Goal: Find specific page/section: Find specific page/section

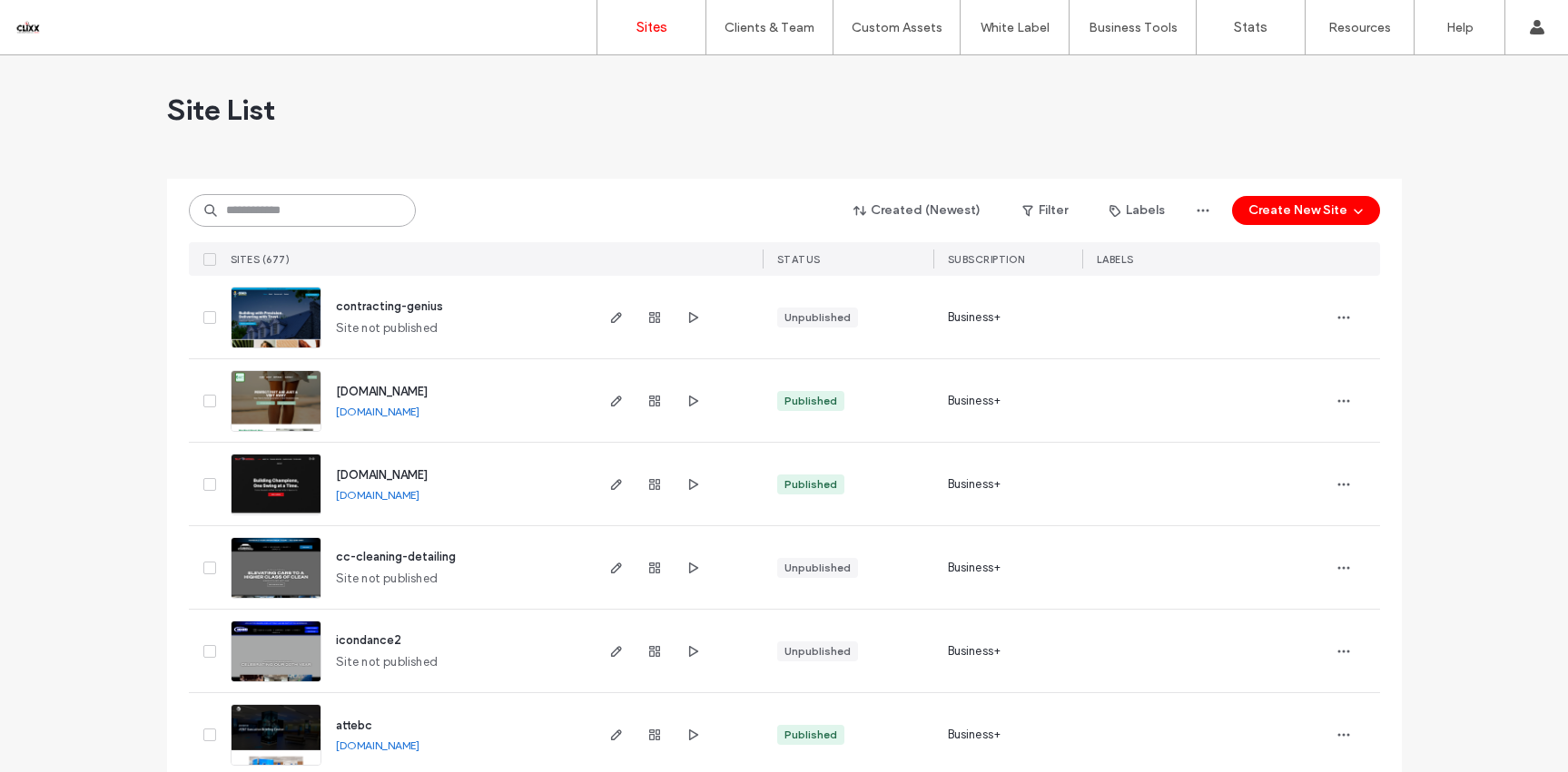
click at [231, 218] on input at bounding box center [302, 211] width 227 height 33
type input "*****"
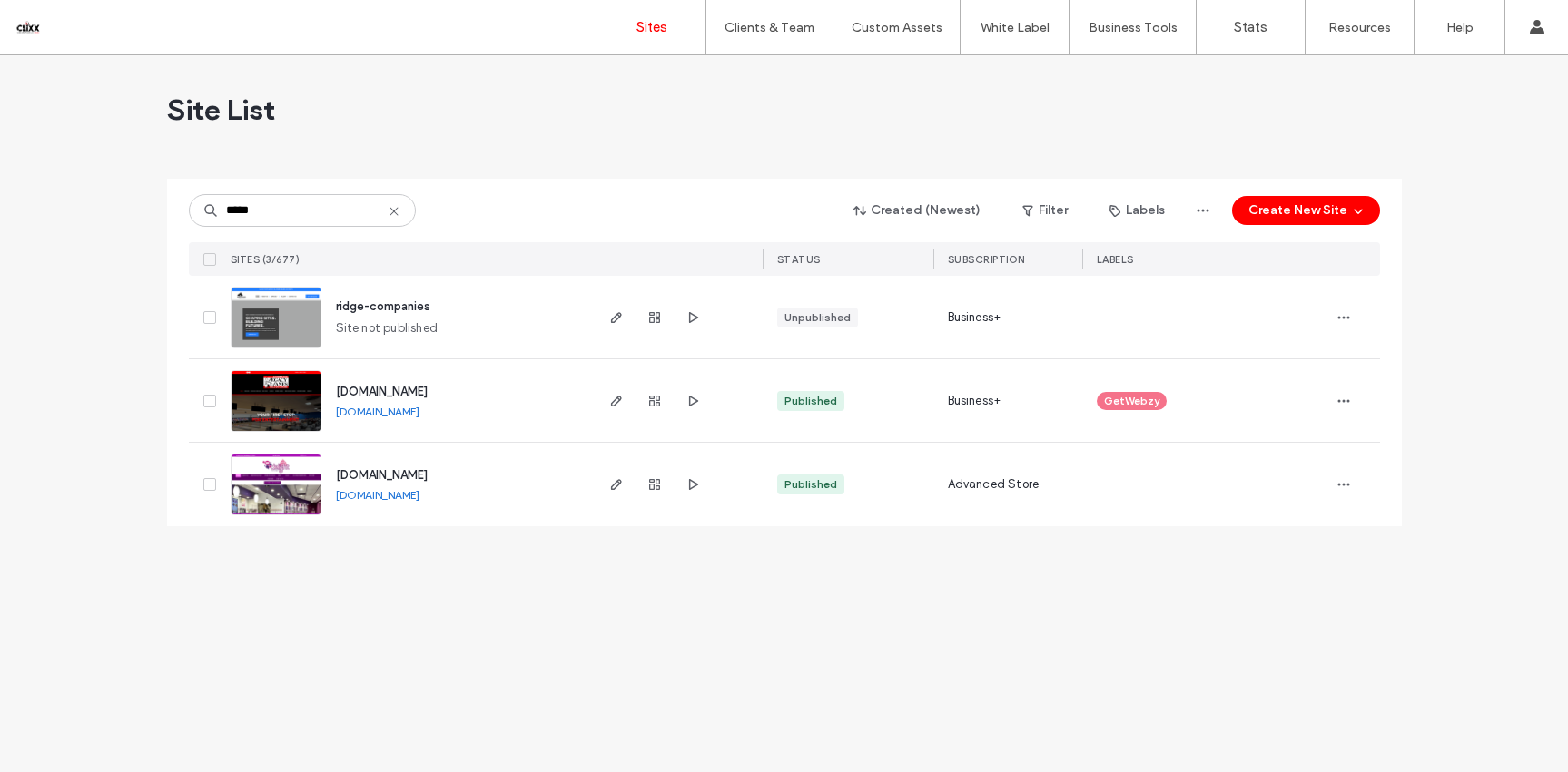
click at [380, 308] on span "ridge-companies" at bounding box center [382, 307] width 95 height 13
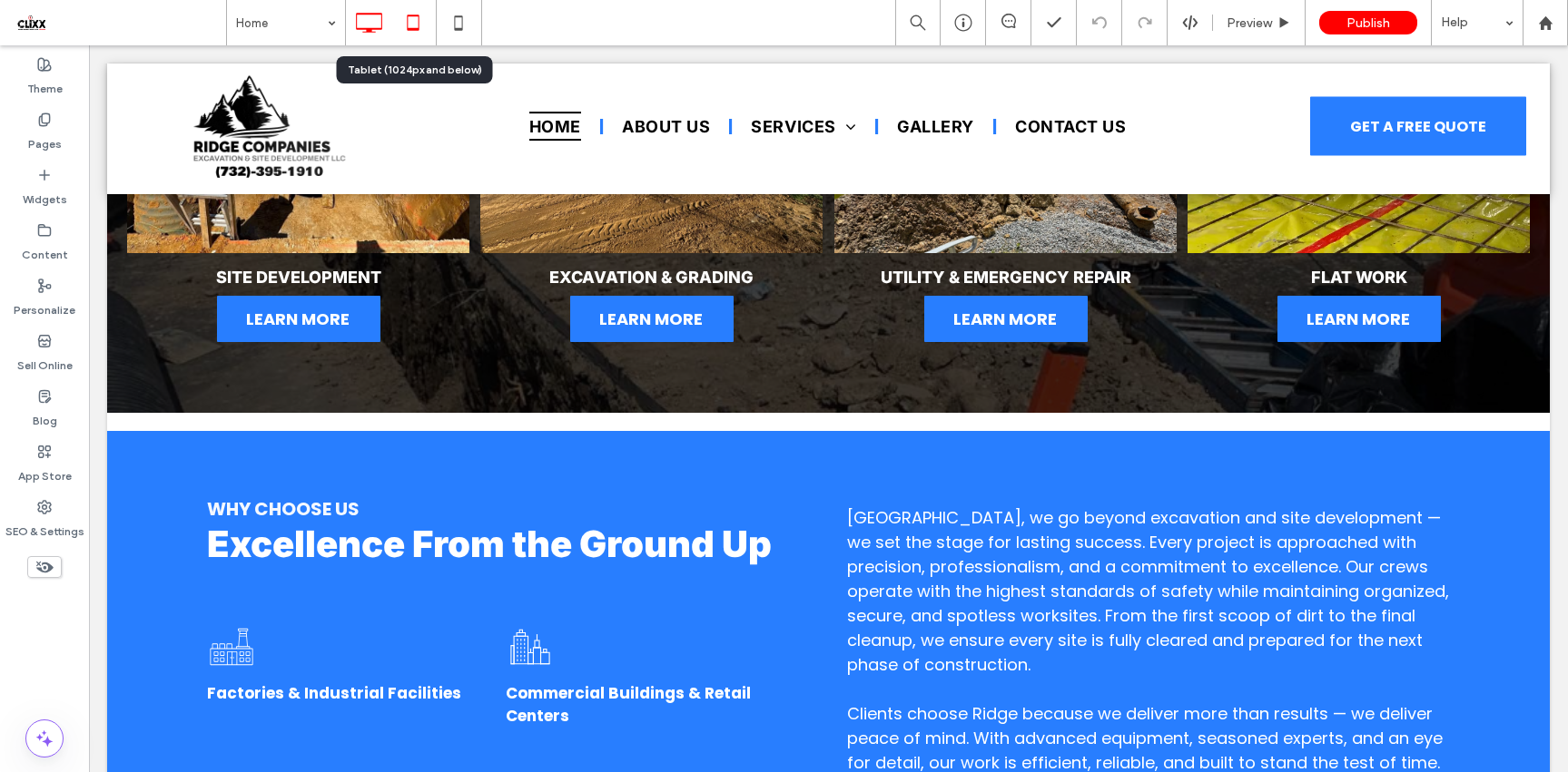
click at [409, 40] on icon at bounding box center [413, 23] width 36 height 36
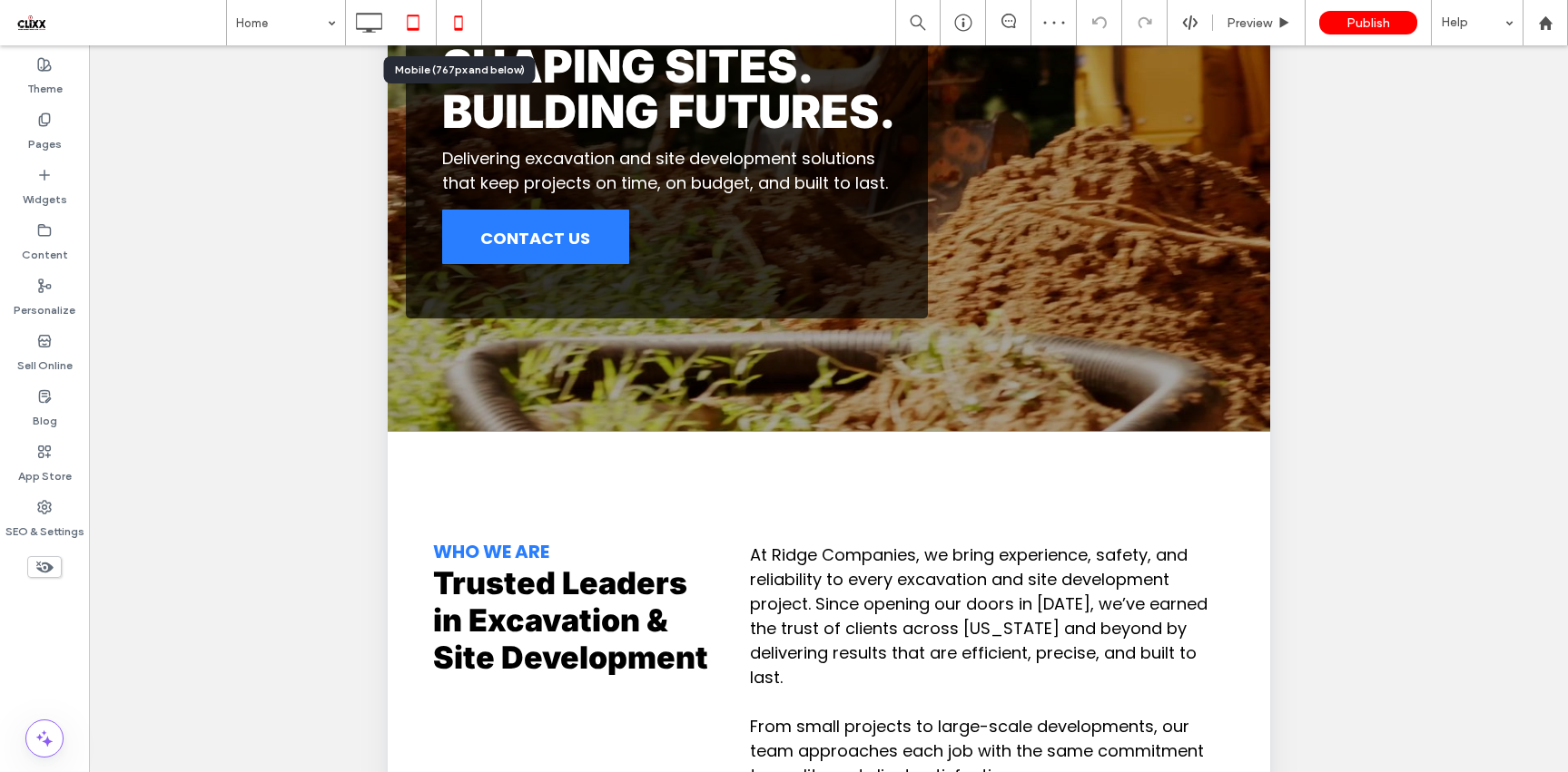
click at [456, 13] on icon at bounding box center [458, 23] width 36 height 36
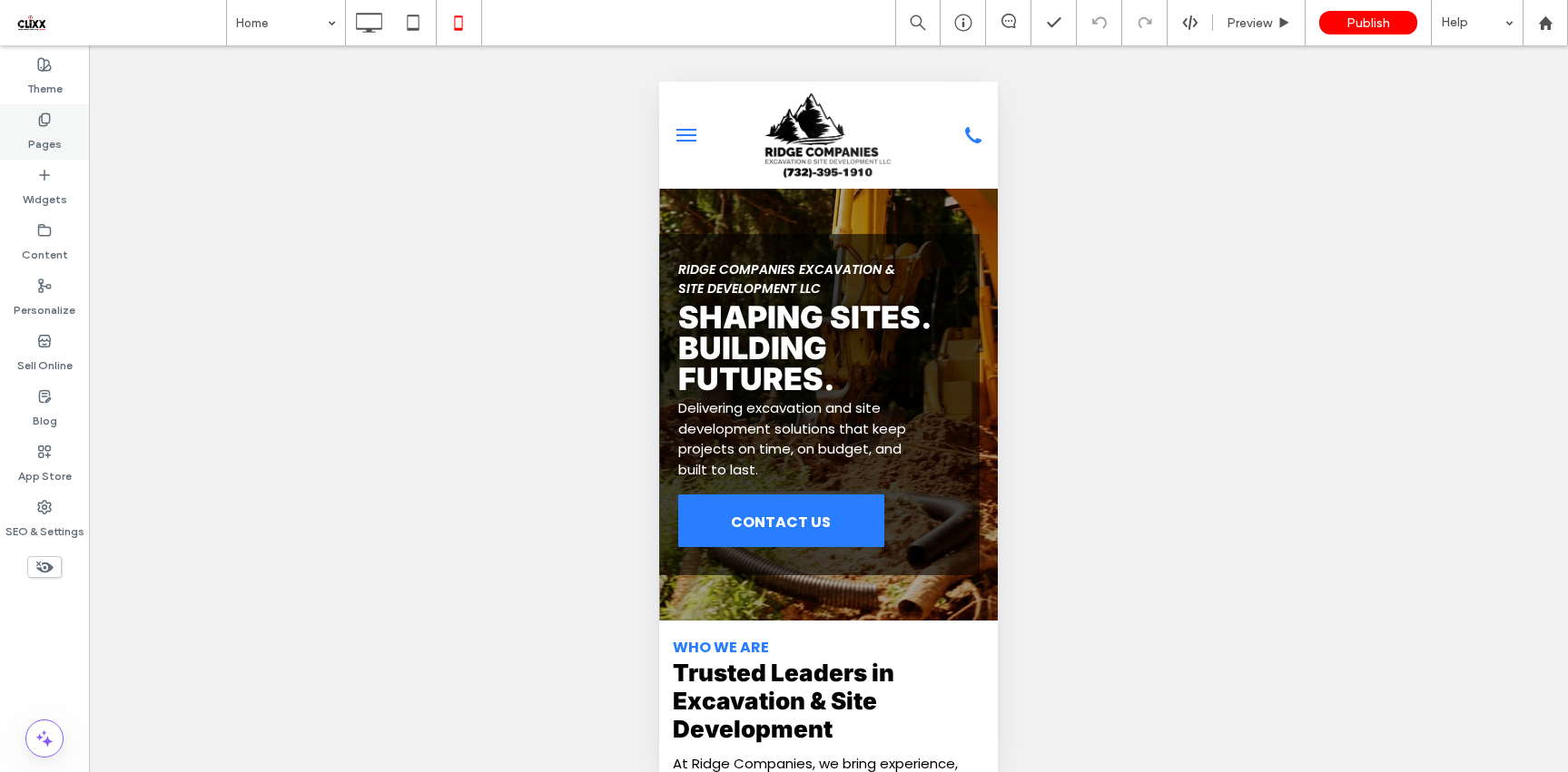
drag, startPoint x: 57, startPoint y: 129, endPoint x: 80, endPoint y: 126, distance: 23.2
click at [57, 129] on label "Pages" at bounding box center [44, 140] width 34 height 26
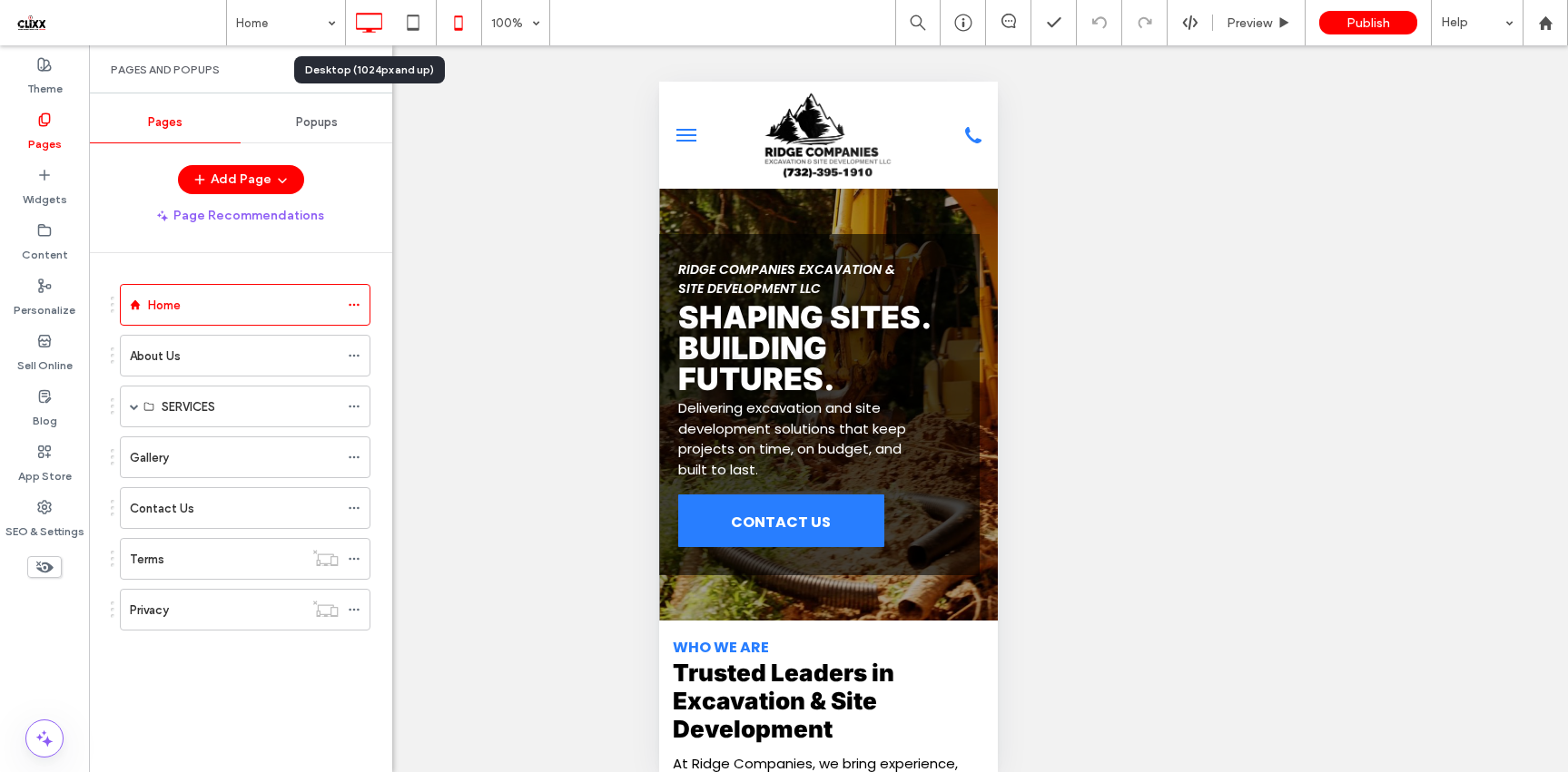
click at [357, 20] on icon at bounding box center [369, 23] width 36 height 36
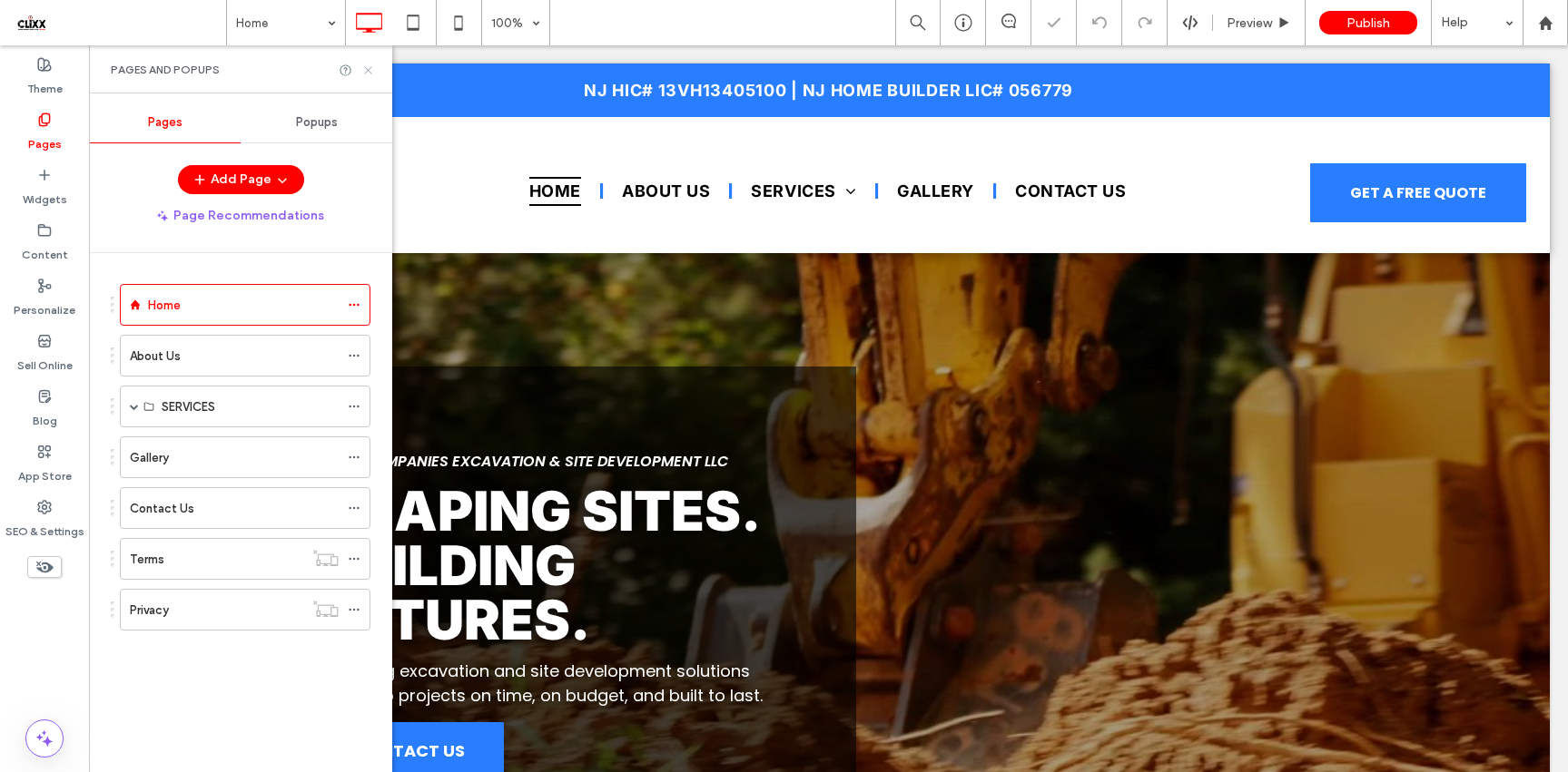
drag, startPoint x: 368, startPoint y: 67, endPoint x: 279, endPoint y: 22, distance: 99.7
click at [368, 67] on icon at bounding box center [368, 70] width 13 height 13
